Goal: Task Accomplishment & Management: Complete application form

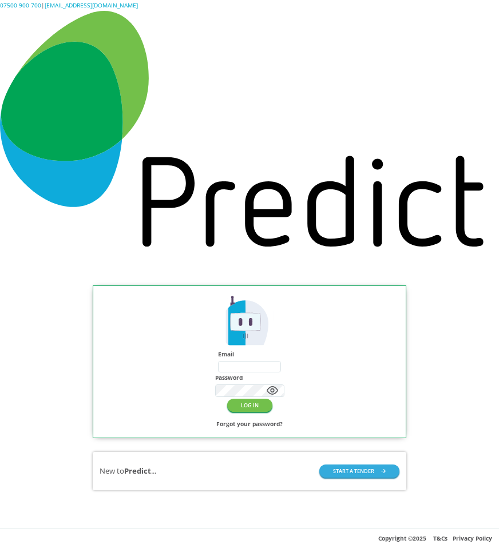
type input "**********"
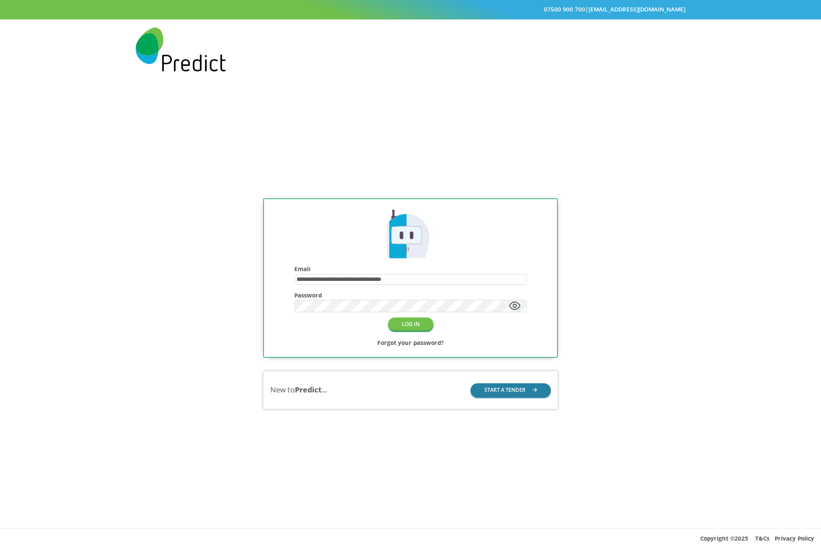
click at [514, 386] on button "START A TENDER" at bounding box center [511, 390] width 80 height 13
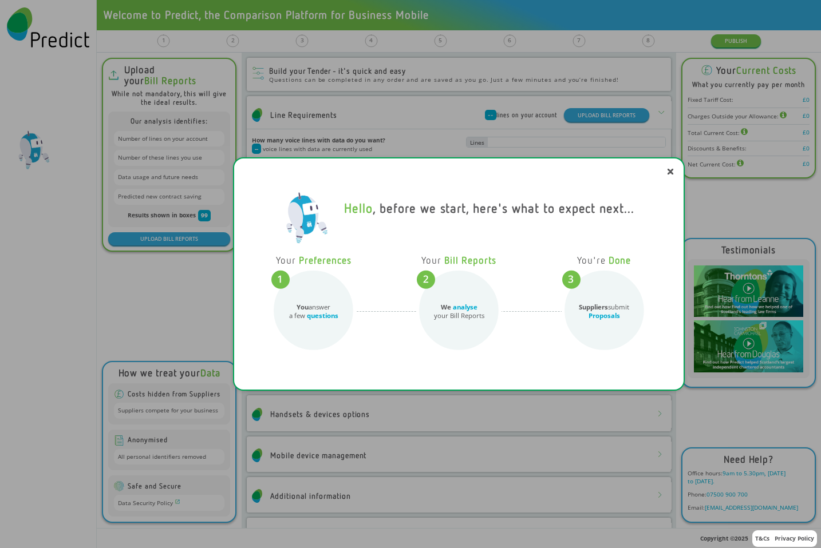
click at [647, 110] on div "Hello , before we start, here's what to expect next... Your Preferences You ans…" at bounding box center [410, 274] width 821 height 548
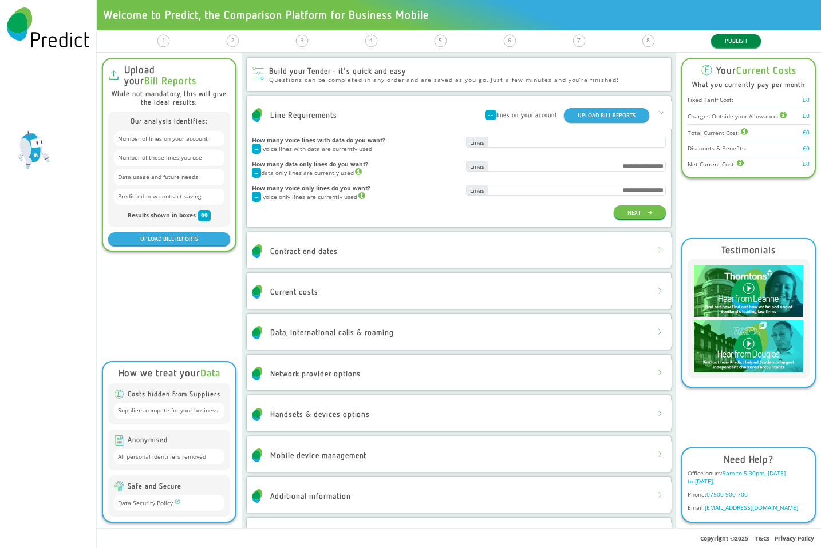
click at [730, 42] on button "PUBLISH" at bounding box center [736, 40] width 50 height 13
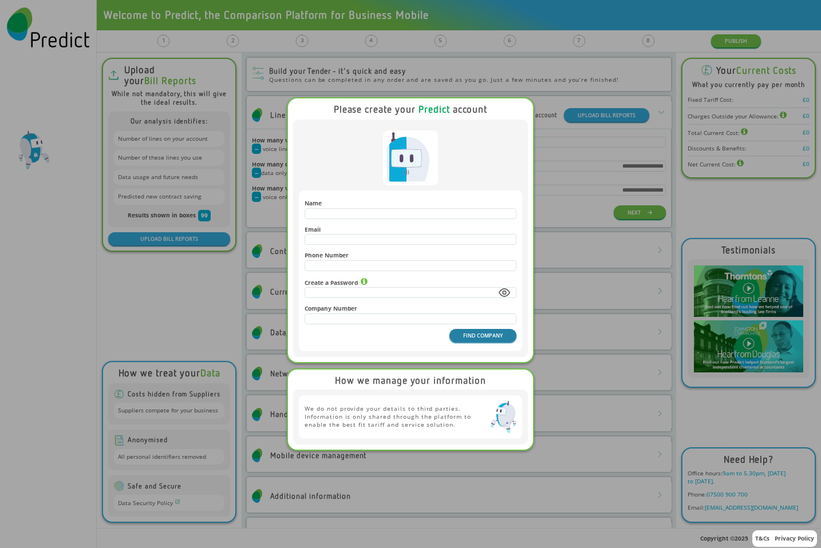
click at [468, 342] on button "FIND COMPANY" at bounding box center [482, 335] width 67 height 13
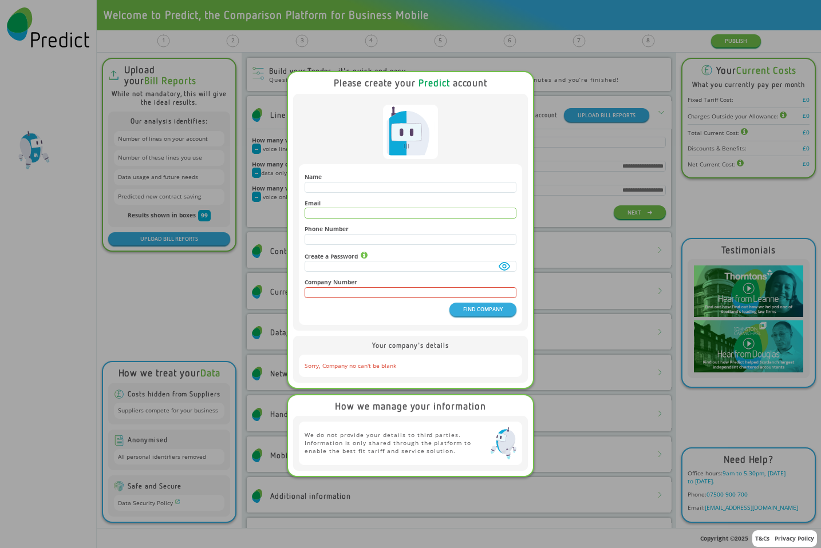
click at [356, 216] on input "email" at bounding box center [410, 213] width 211 height 10
click at [337, 243] on input "text" at bounding box center [410, 240] width 211 height 10
type input "*"
click at [421, 331] on div "Name Email Phone Number * Create a Password Company Number FIND COMPANY" at bounding box center [410, 212] width 235 height 237
click at [479, 311] on button "FIND COMPANY" at bounding box center [482, 309] width 67 height 13
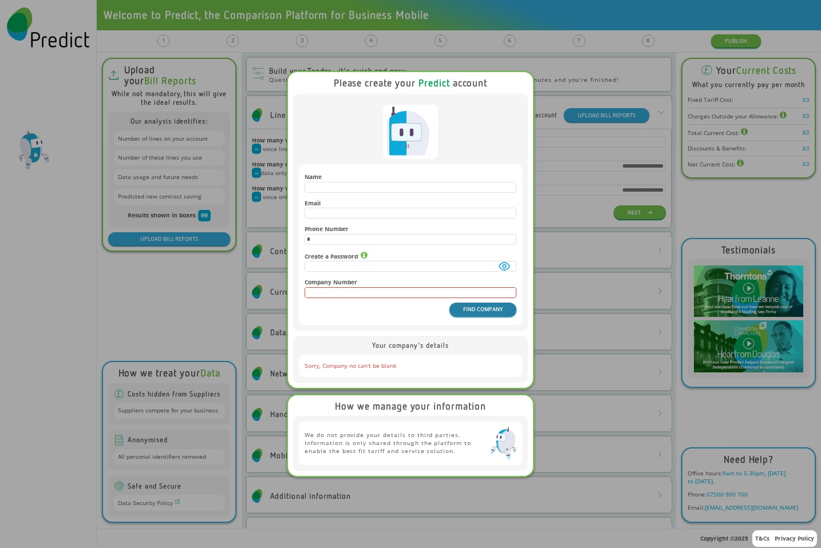
click at [469, 316] on button "FIND COMPANY" at bounding box center [482, 309] width 67 height 13
click at [384, 218] on input "email" at bounding box center [410, 213] width 211 height 10
type input "*"
click at [395, 309] on div "FIND COMPANY" at bounding box center [411, 309] width 212 height 13
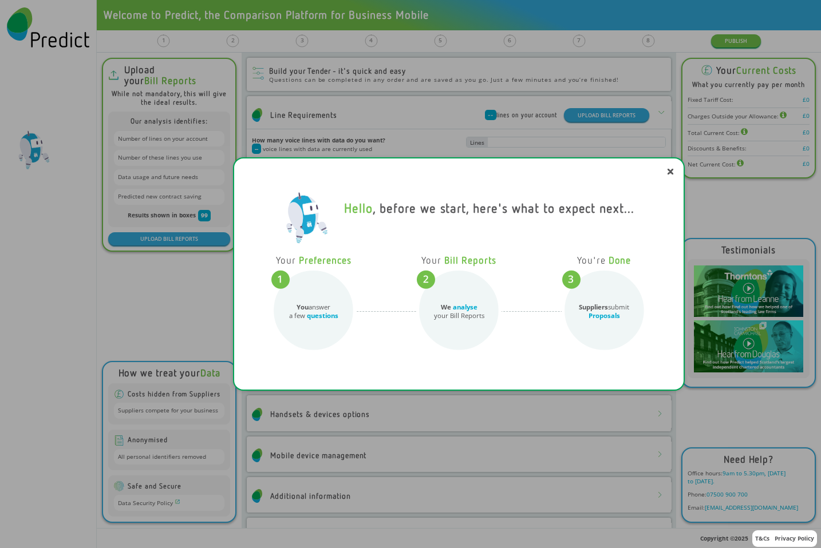
click at [627, 144] on div "Hello , before we start, here's what to expect next... Your Preferences You ans…" at bounding box center [410, 274] width 821 height 548
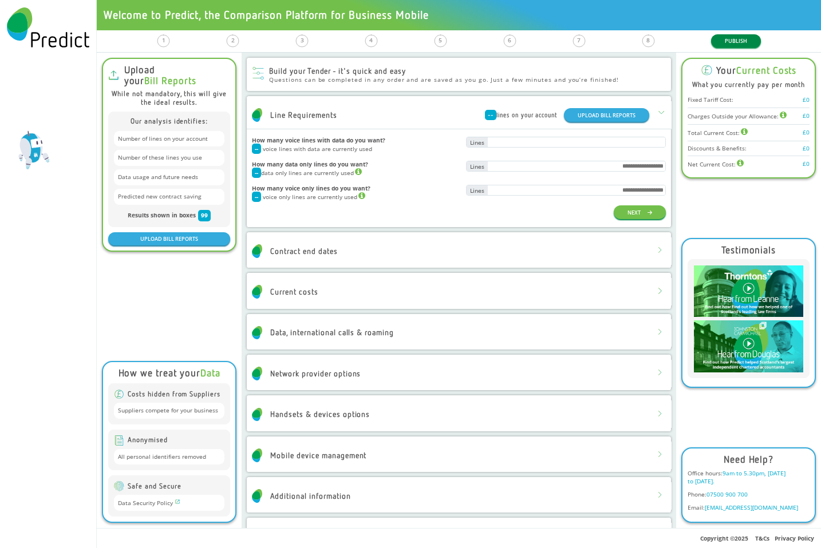
click at [724, 44] on button "PUBLISH" at bounding box center [736, 40] width 50 height 13
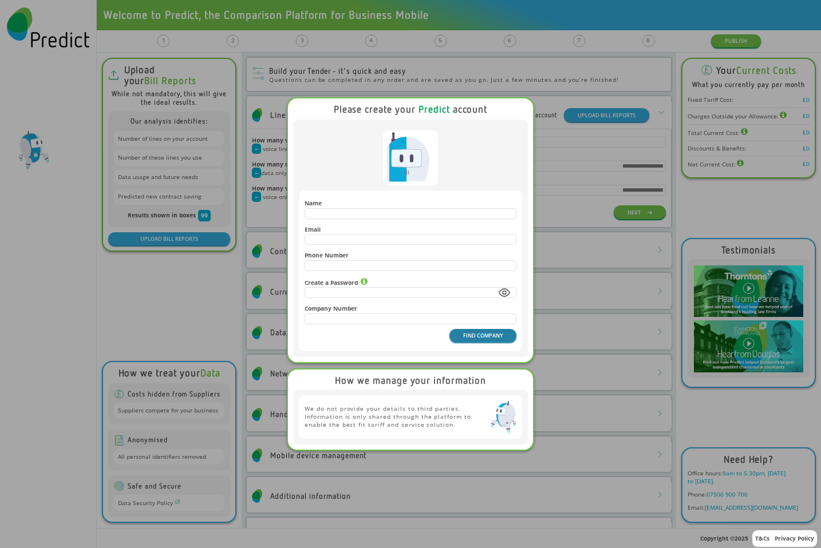
click at [475, 341] on button "FIND COMPANY" at bounding box center [482, 335] width 67 height 13
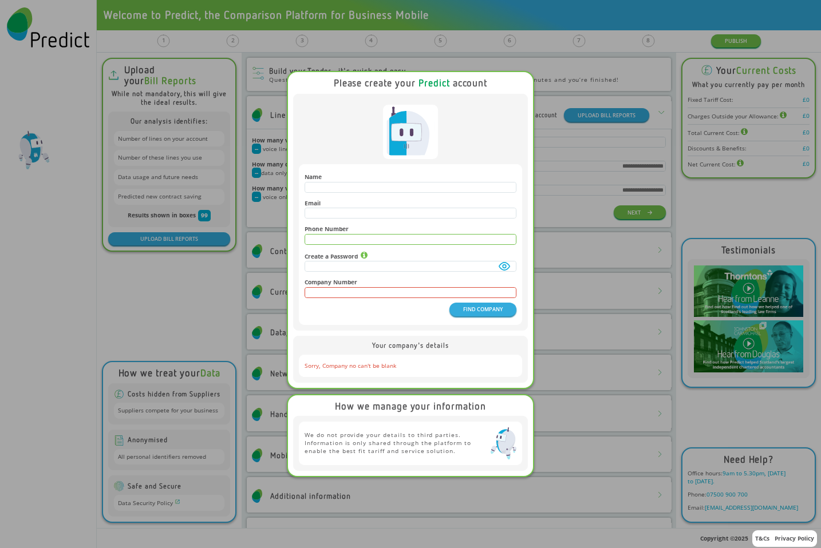
click at [339, 236] on input "text" at bounding box center [410, 240] width 211 height 10
type input "*"
click at [378, 313] on div "FIND COMPANY" at bounding box center [411, 309] width 212 height 13
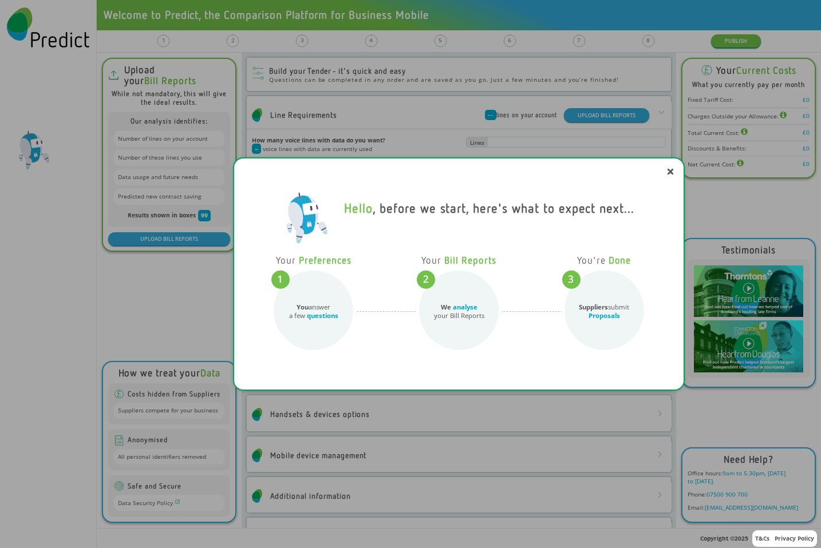
click at [637, 93] on div "Hello , before we start, here's what to expect next... Your Preferences You ans…" at bounding box center [410, 274] width 821 height 548
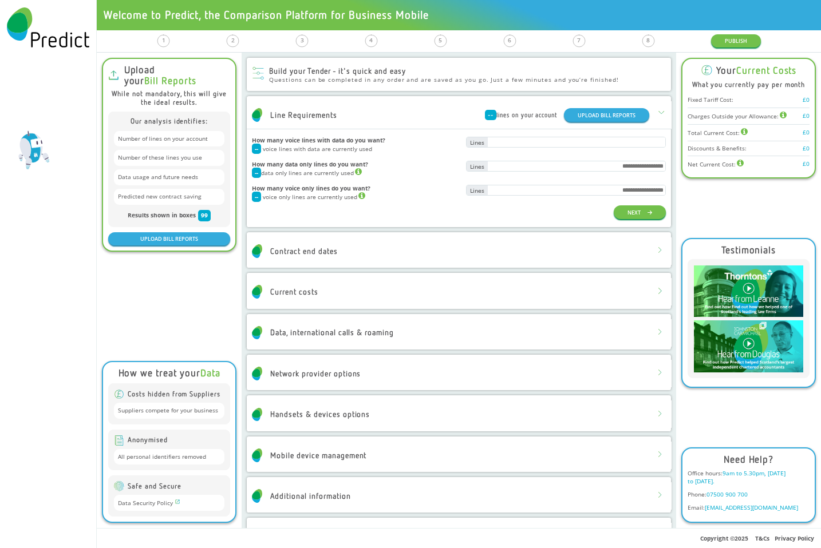
click at [735, 31] on div "1 Line Requirements 2 Contract End Dates 3 Current Costs 4 Data, IDD & Roaming …" at bounding box center [459, 41] width 724 height 22
click at [732, 38] on button "PUBLISH" at bounding box center [736, 40] width 50 height 13
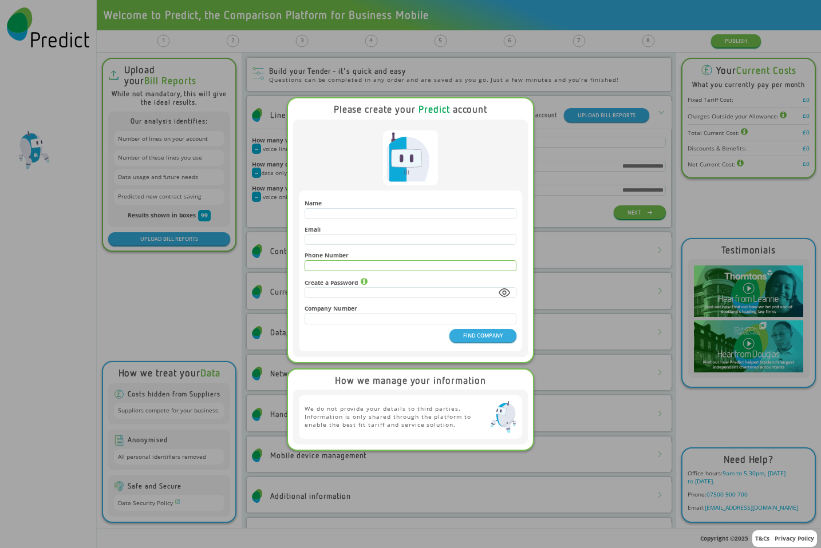
click at [327, 262] on input "text" at bounding box center [410, 266] width 211 height 10
type input "*"
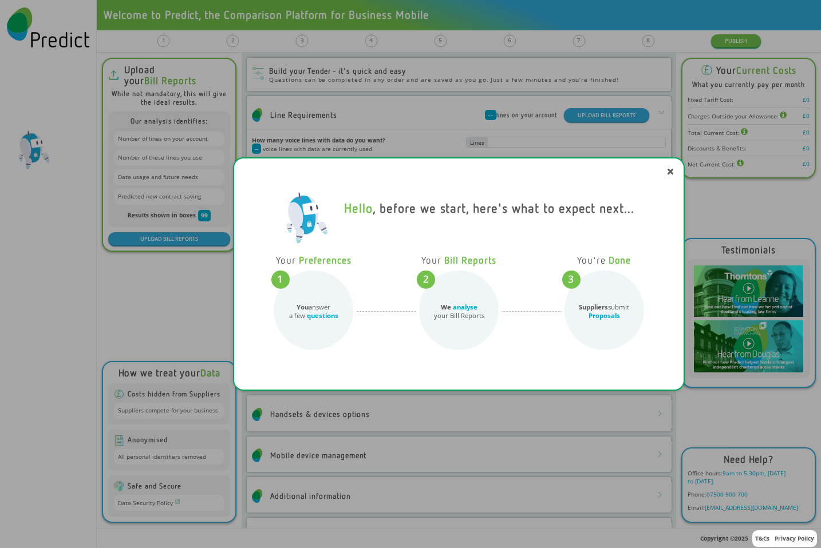
click at [513, 76] on div "Hello , before we start, here's what to expect next... Your Preferences You ans…" at bounding box center [410, 274] width 821 height 548
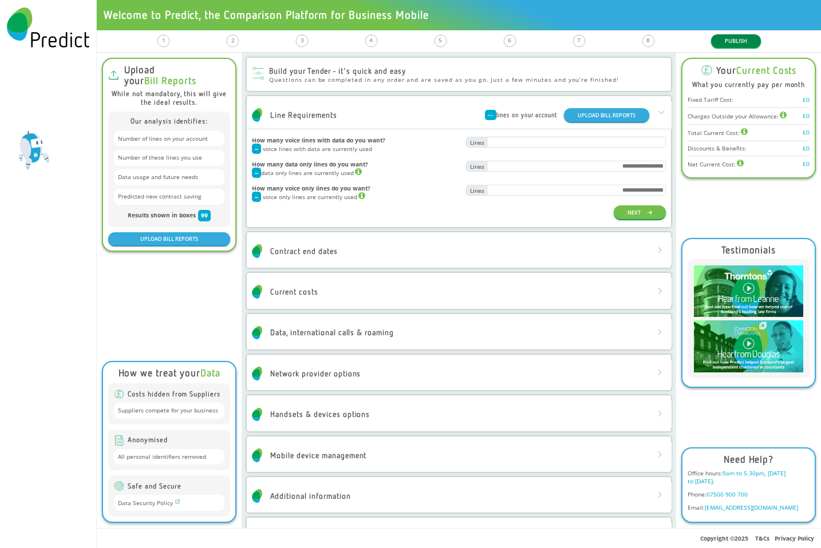
click at [726, 42] on button "PUBLISH" at bounding box center [736, 40] width 50 height 13
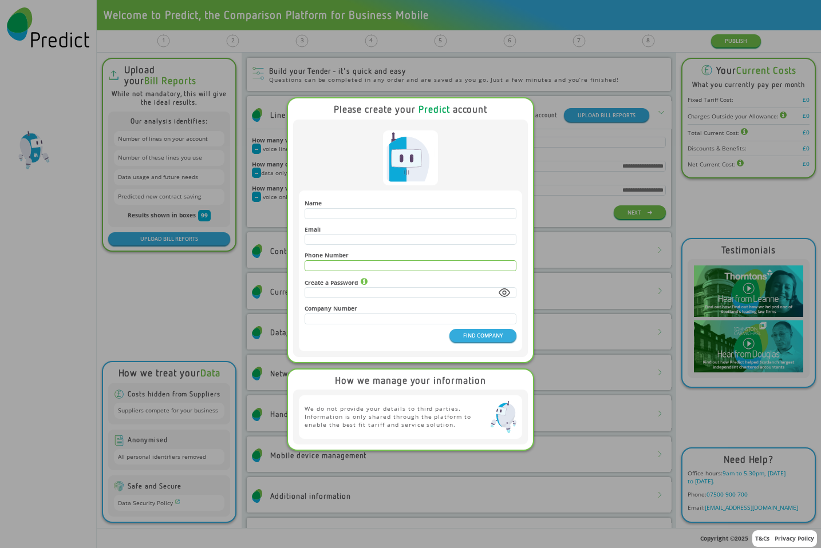
click at [387, 265] on input "text" at bounding box center [410, 266] width 211 height 10
type input "*"
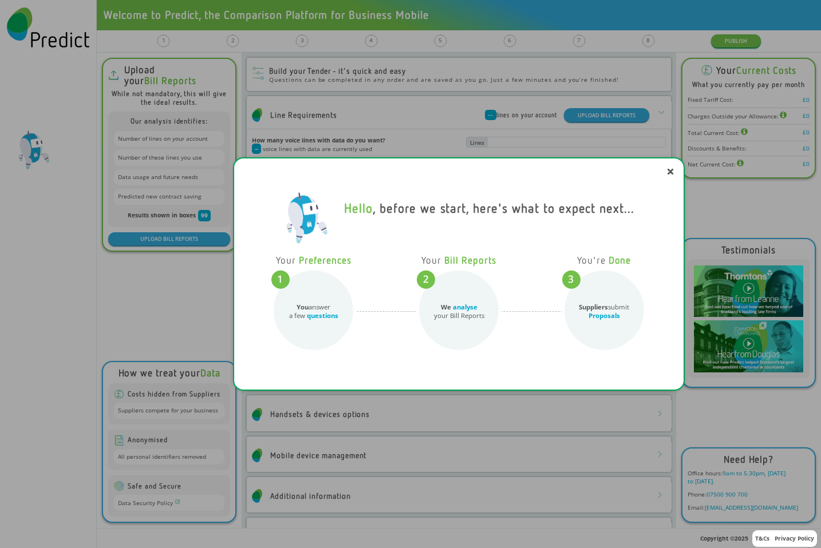
click at [582, 98] on div "Hello , before we start, here's what to expect next... Your Preferences You ans…" at bounding box center [410, 274] width 821 height 548
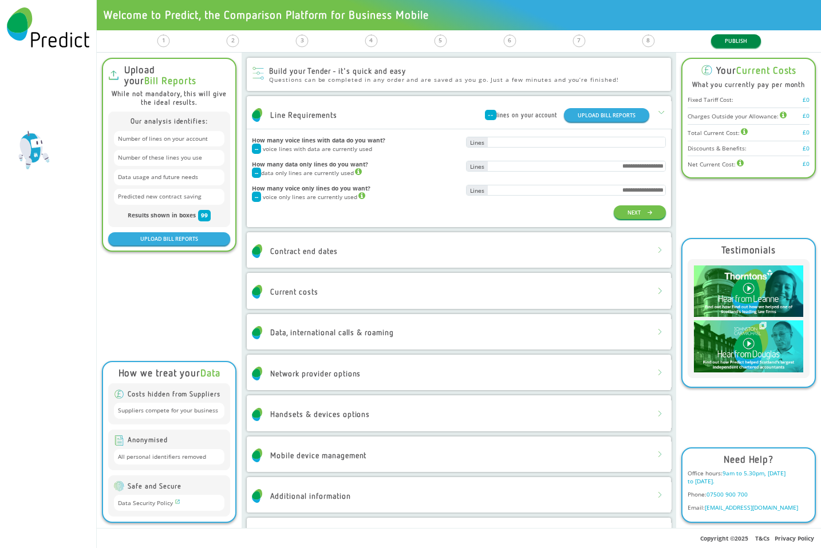
click at [748, 42] on button "PUBLISH" at bounding box center [736, 40] width 50 height 13
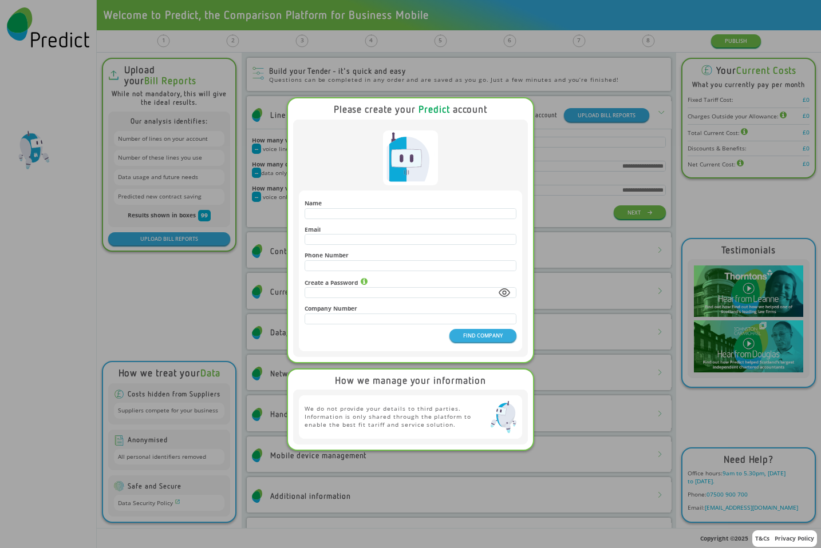
click at [339, 274] on div "Phone Number" at bounding box center [411, 261] width 212 height 26
click at [352, 264] on input "text" at bounding box center [410, 266] width 211 height 10
click at [477, 350] on div "Name Email Phone Number * Create a Password Company Number FIND COMPANY" at bounding box center [410, 271] width 223 height 160
click at [480, 342] on button "FIND COMPANY" at bounding box center [482, 335] width 67 height 13
click at [336, 267] on input "*" at bounding box center [410, 266] width 211 height 10
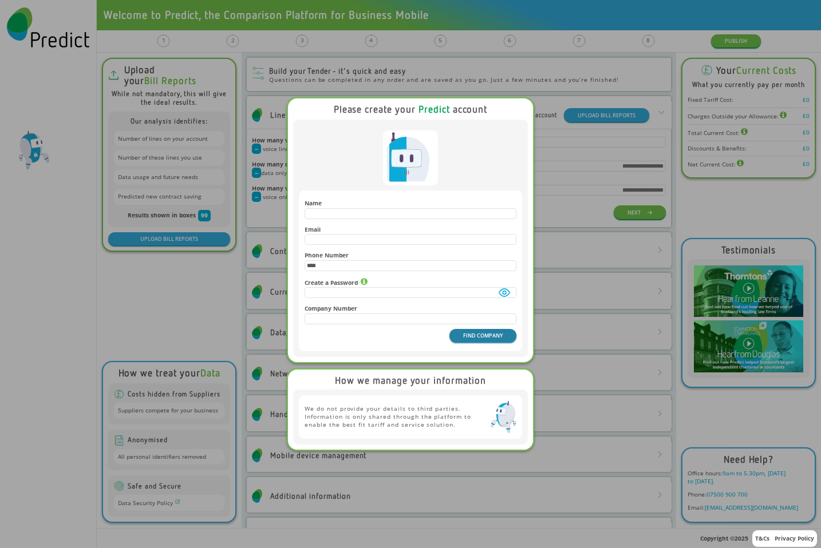
click at [467, 338] on button "FIND COMPANY" at bounding box center [482, 335] width 67 height 13
click at [465, 339] on button "FIND COMPANY" at bounding box center [482, 335] width 67 height 13
click at [488, 338] on button "FIND COMPANY" at bounding box center [482, 335] width 67 height 13
click at [485, 342] on button "FIND COMPANY" at bounding box center [482, 335] width 67 height 13
type input "**********"
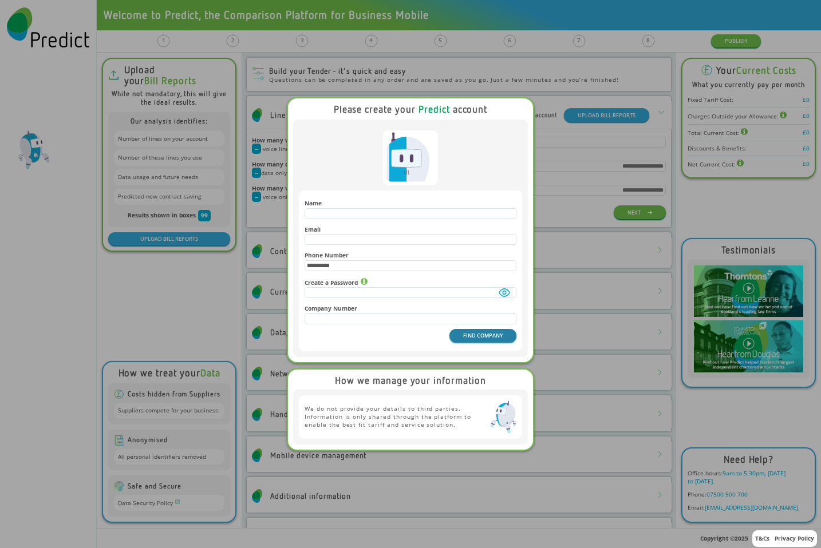
click at [485, 342] on button "FIND COMPANY" at bounding box center [482, 335] width 67 height 13
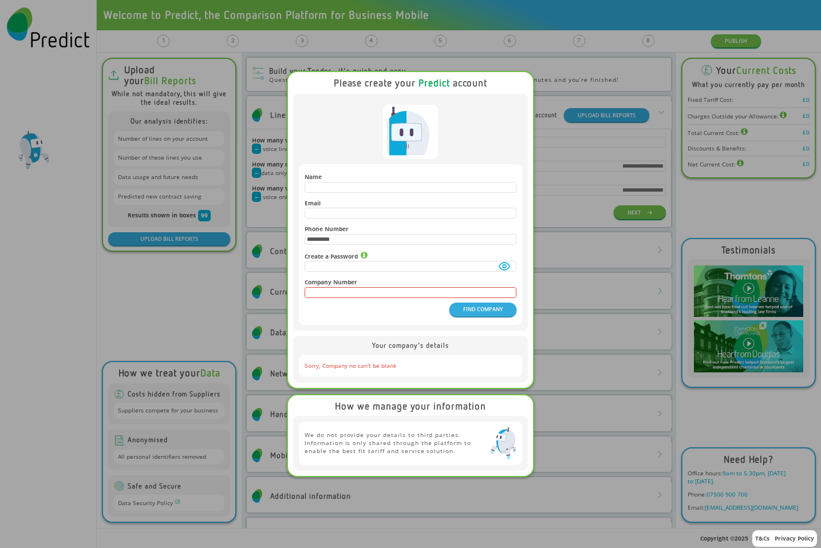
click at [354, 219] on div "Email" at bounding box center [411, 209] width 212 height 26
click at [359, 211] on input "email" at bounding box center [410, 213] width 211 height 10
type input "*"
click at [491, 315] on button "FIND COMPANY" at bounding box center [482, 309] width 67 height 13
click at [366, 239] on input "**********" at bounding box center [410, 240] width 211 height 10
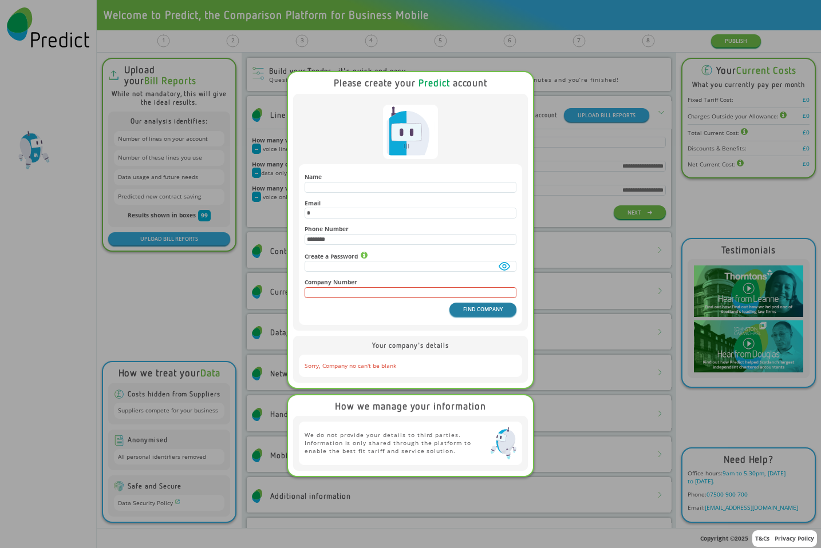
click at [467, 313] on button "FIND COMPANY" at bounding box center [482, 309] width 67 height 13
click at [475, 316] on button "FIND COMPANY" at bounding box center [482, 309] width 67 height 13
click at [350, 238] on input "********" at bounding box center [410, 240] width 211 height 10
type input "****"
click at [471, 316] on button "FIND COMPANY" at bounding box center [482, 309] width 67 height 13
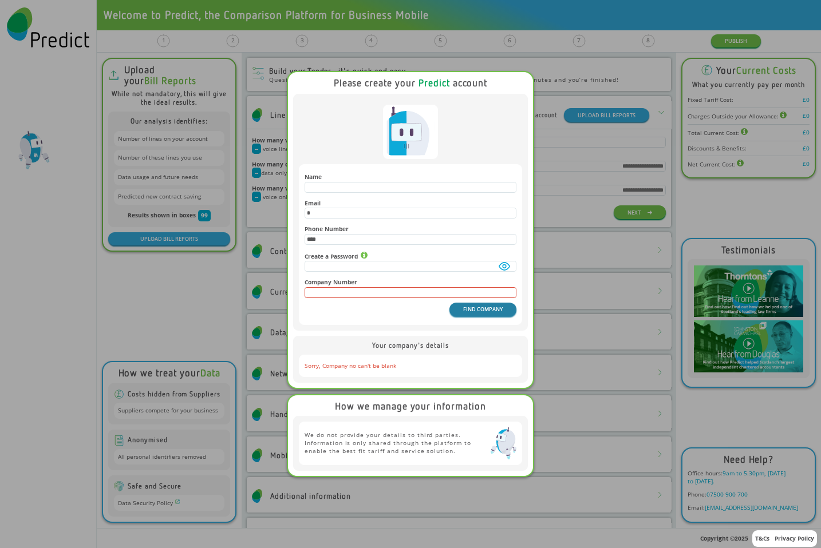
click at [471, 316] on button "FIND COMPANY" at bounding box center [482, 309] width 67 height 13
click at [338, 212] on input "email" at bounding box center [410, 213] width 211 height 10
click at [357, 239] on input "****" at bounding box center [410, 240] width 211 height 10
click at [471, 310] on button "FIND COMPANY" at bounding box center [482, 309] width 67 height 13
click at [352, 227] on h4 "Phone Number" at bounding box center [411, 229] width 212 height 7
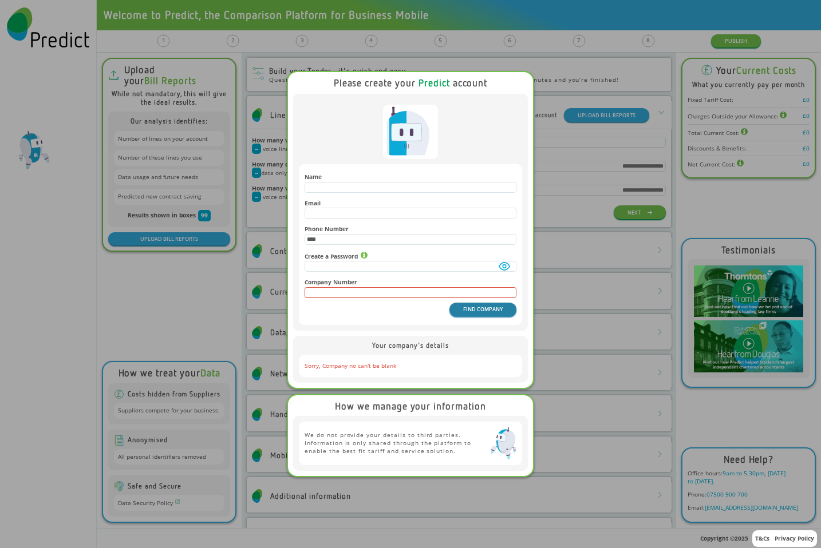
click at [481, 314] on button "FIND COMPANY" at bounding box center [482, 309] width 67 height 13
click at [333, 210] on input "email" at bounding box center [410, 213] width 211 height 10
click at [381, 251] on div "Create a Password" at bounding box center [411, 261] width 212 height 27
click at [503, 316] on button "FIND COMPANY" at bounding box center [482, 309] width 67 height 13
click at [502, 316] on button "FIND COMPANY" at bounding box center [482, 309] width 67 height 13
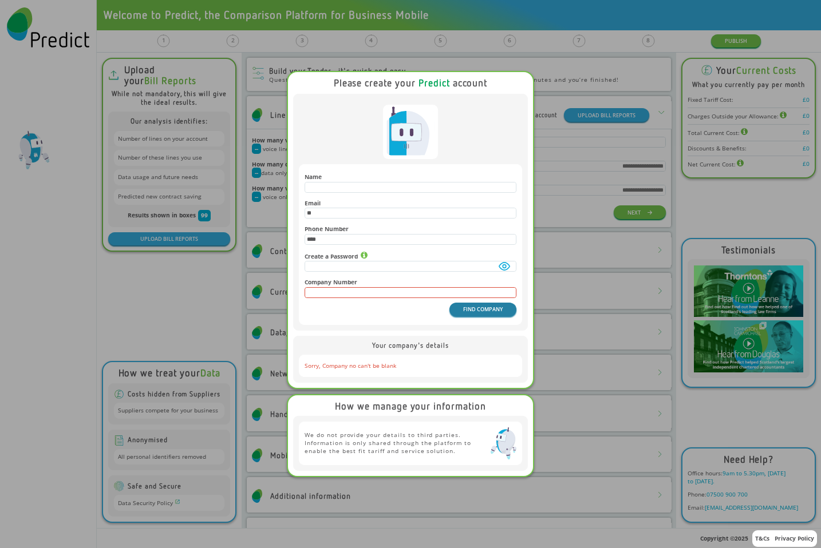
click at [502, 316] on button "FIND COMPANY" at bounding box center [482, 309] width 67 height 13
click at [366, 237] on input "****" at bounding box center [410, 240] width 211 height 10
click at [481, 316] on button "FIND COMPANY" at bounding box center [482, 309] width 67 height 13
type input "*"
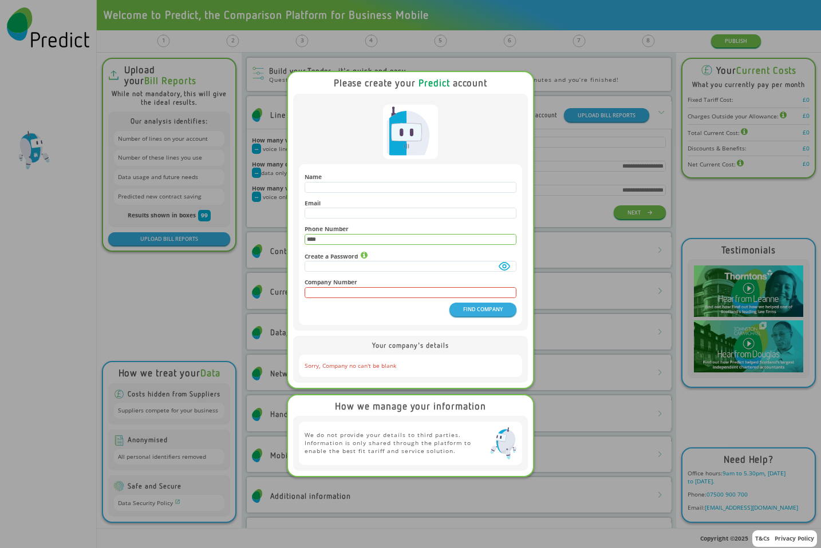
click at [384, 236] on input "****" at bounding box center [410, 240] width 211 height 10
click at [468, 313] on button "FIND COMPANY" at bounding box center [482, 309] width 67 height 13
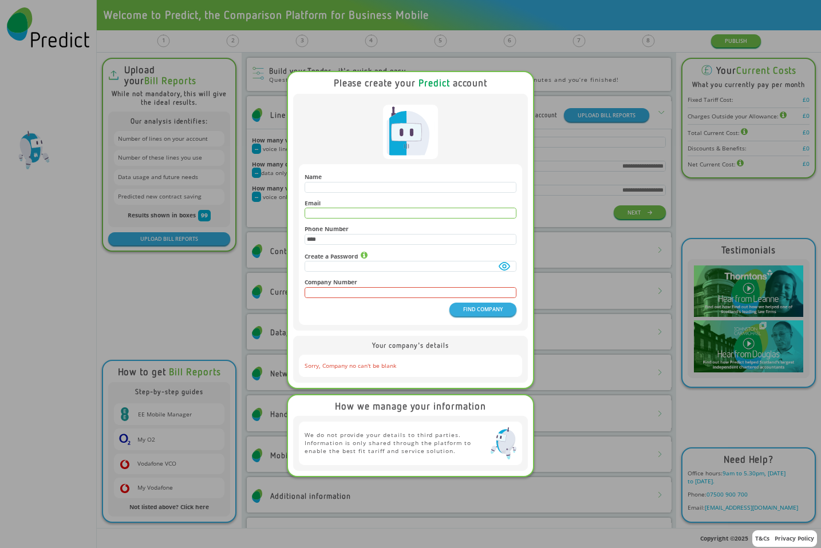
click at [355, 210] on input "email" at bounding box center [410, 213] width 211 height 10
type input "**"
click at [347, 252] on div "Create a Password" at bounding box center [411, 261] width 212 height 27
click at [355, 244] on input "****" at bounding box center [410, 240] width 211 height 10
type input "******"
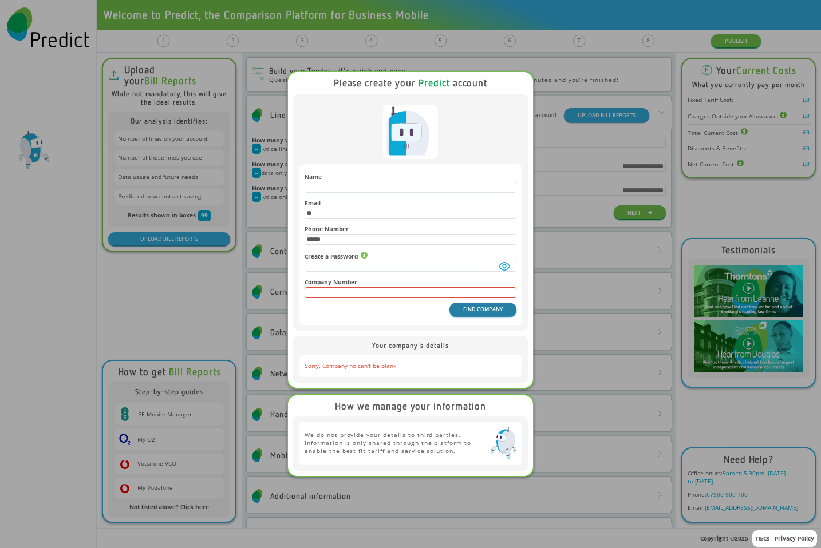
click at [467, 316] on button "FIND COMPANY" at bounding box center [482, 309] width 67 height 13
type input "*"
click at [495, 319] on div "Name Email Phone Number ****** Create a Password Company Number FIND COMPANY" at bounding box center [411, 244] width 212 height 149
click at [485, 314] on button "FIND COMPANY" at bounding box center [482, 309] width 67 height 13
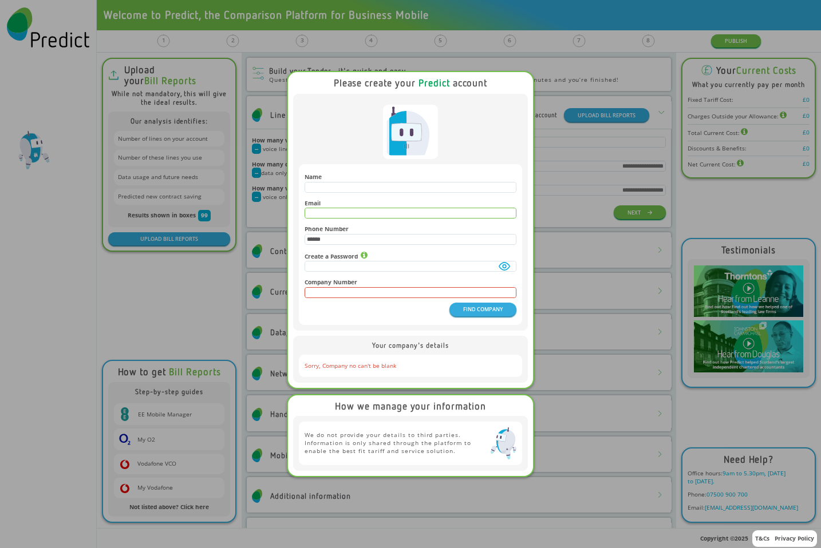
click at [381, 208] on input "email" at bounding box center [410, 213] width 211 height 10
click at [490, 315] on button "FIND COMPANY" at bounding box center [482, 309] width 67 height 13
click at [471, 316] on button "FIND COMPANY" at bounding box center [482, 309] width 67 height 13
type input "***"
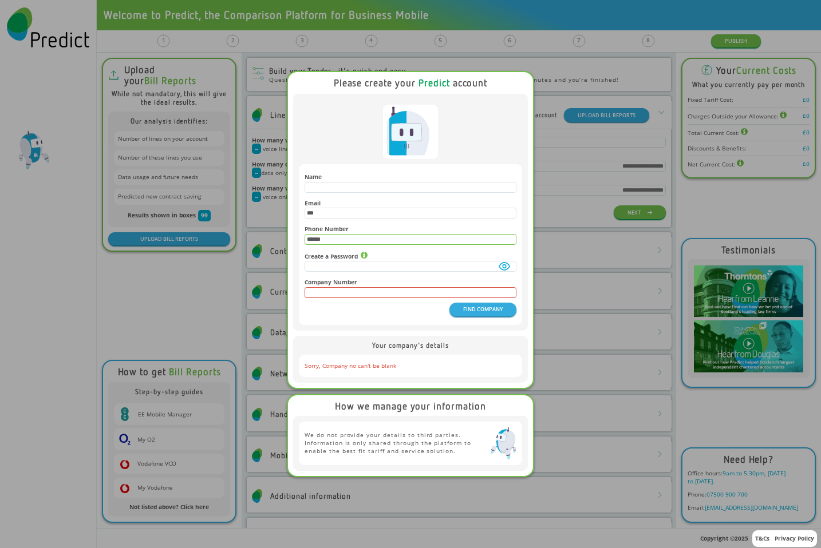
click at [391, 242] on input "******" at bounding box center [410, 240] width 211 height 10
type input "******"
click at [473, 313] on button "FIND COMPANY" at bounding box center [482, 309] width 67 height 13
click at [366, 216] on input "***" at bounding box center [410, 213] width 211 height 10
type input "*********"
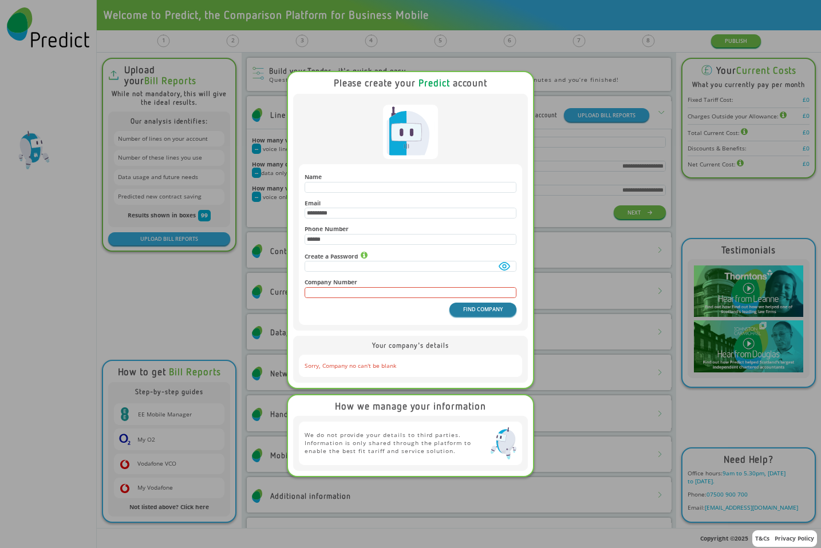
click at [481, 315] on button "FIND COMPANY" at bounding box center [482, 309] width 67 height 13
click at [305, 251] on div "Create a Password" at bounding box center [411, 261] width 212 height 27
drag, startPoint x: 357, startPoint y: 210, endPoint x: 283, endPoint y: 202, distance: 73.7
click at [283, 202] on div "Please create your Predict account Name Email ********* Phone Number ****** Cre…" at bounding box center [410, 274] width 821 height 548
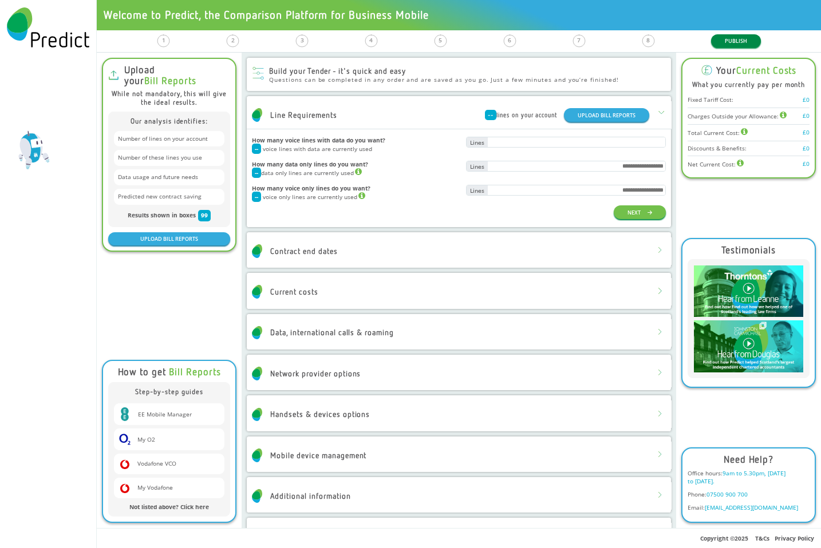
click at [729, 46] on button "PUBLISH" at bounding box center [736, 40] width 50 height 13
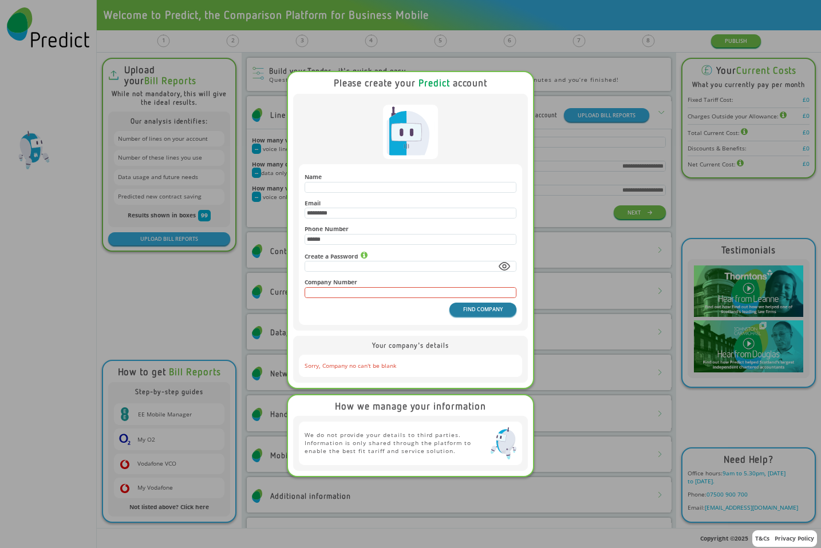
click at [469, 314] on button "FIND COMPANY" at bounding box center [482, 309] width 67 height 13
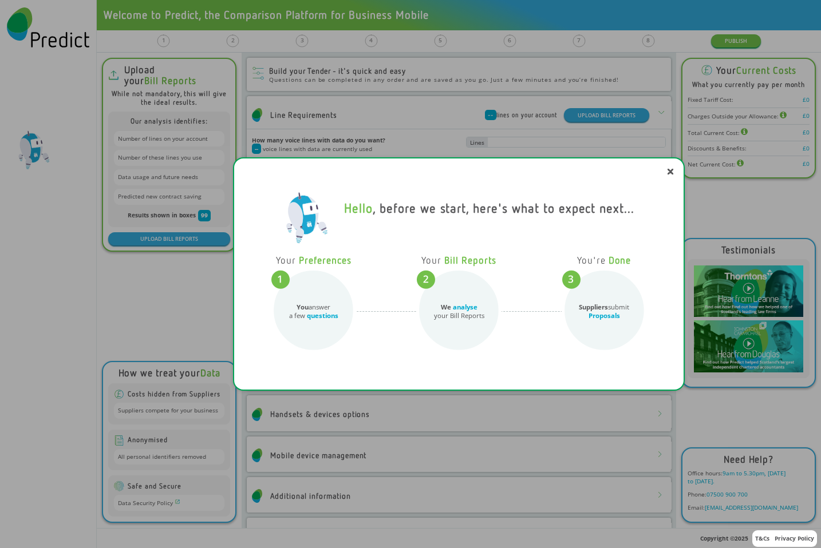
click at [724, 34] on div "Hello , before we start, here's what to expect next... Your Preferences You ans…" at bounding box center [410, 274] width 821 height 548
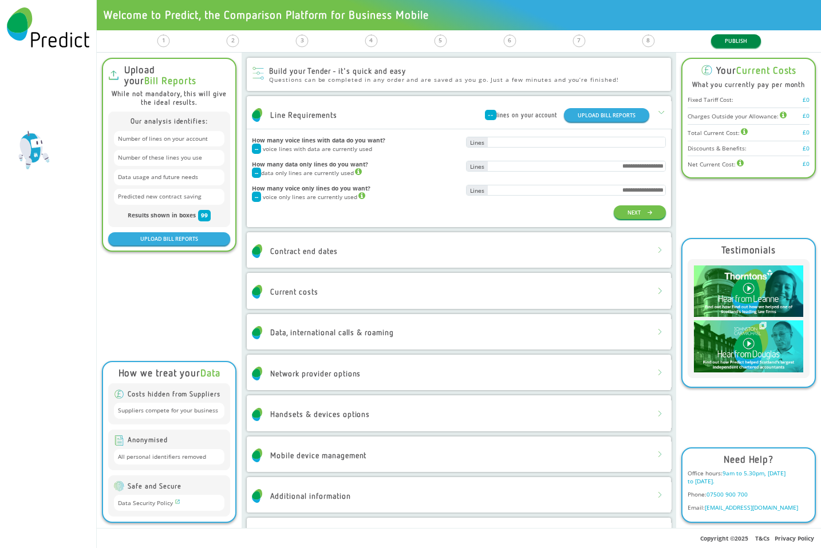
click at [729, 38] on button "PUBLISH" at bounding box center [736, 40] width 50 height 13
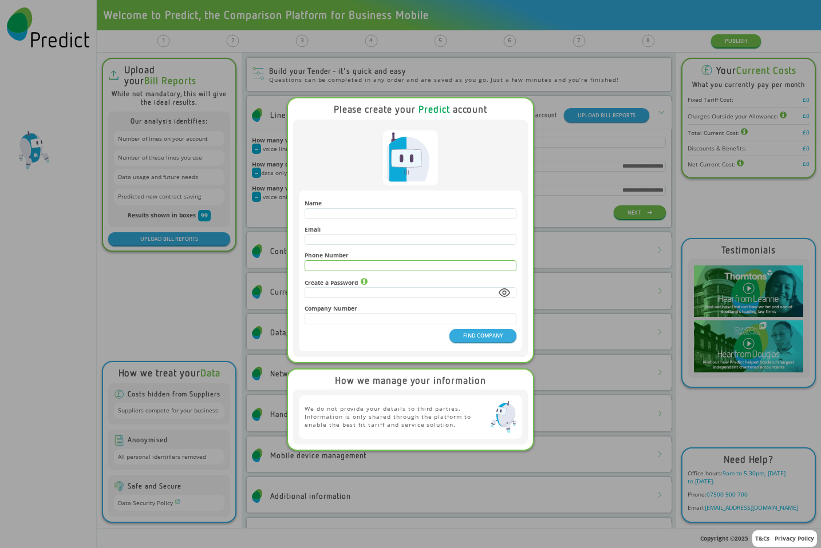
click at [363, 261] on input "text" at bounding box center [410, 266] width 211 height 10
type input "***"
click at [463, 334] on button "FIND COMPANY" at bounding box center [482, 335] width 67 height 13
click at [467, 337] on button "FIND COMPANY" at bounding box center [482, 335] width 67 height 13
